Goal: Task Accomplishment & Management: Manage account settings

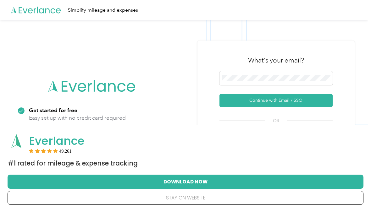
click at [288, 102] on button "Continue with Email / SSO" at bounding box center [275, 100] width 113 height 13
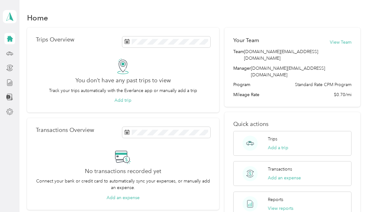
click at [8, 19] on icon at bounding box center [9, 16] width 9 height 9
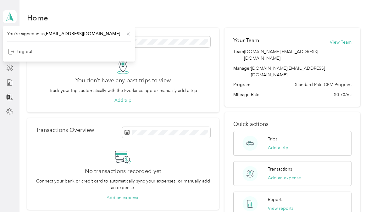
click at [165, 10] on div "Home Trips Overview You don’t have any past trips to view Track your trips auto…" at bounding box center [193, 129] width 348 height 259
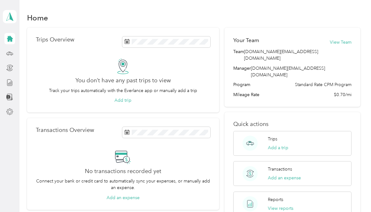
click at [9, 152] on aside "[PERSON_NAME] Personal dashboard" at bounding box center [9, 106] width 19 height 212
click at [11, 40] on icon at bounding box center [10, 39] width 6 height 6
click at [32, 98] on div "Data exports" at bounding box center [33, 97] width 34 height 15
click at [34, 97] on div "Data exports" at bounding box center [33, 97] width 34 height 15
click at [9, 100] on icon at bounding box center [9, 97] width 7 height 7
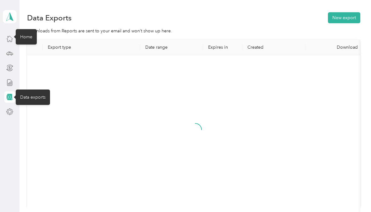
click at [12, 39] on icon at bounding box center [9, 38] width 7 height 7
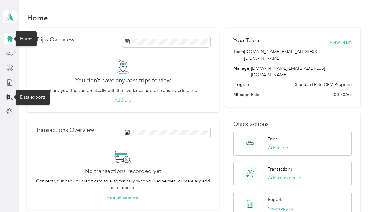
click at [87, 65] on div "You don’t have any past trips to view Track your trips automatically with the E…" at bounding box center [123, 81] width 174 height 46
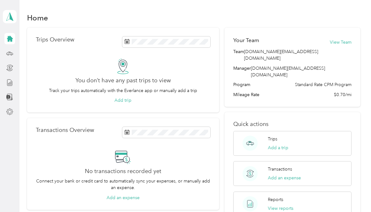
click at [314, 54] on span "[DOMAIN_NAME][EMAIL_ADDRESS][DOMAIN_NAME]" at bounding box center [297, 54] width 107 height 13
